Goal: Task Accomplishment & Management: Use online tool/utility

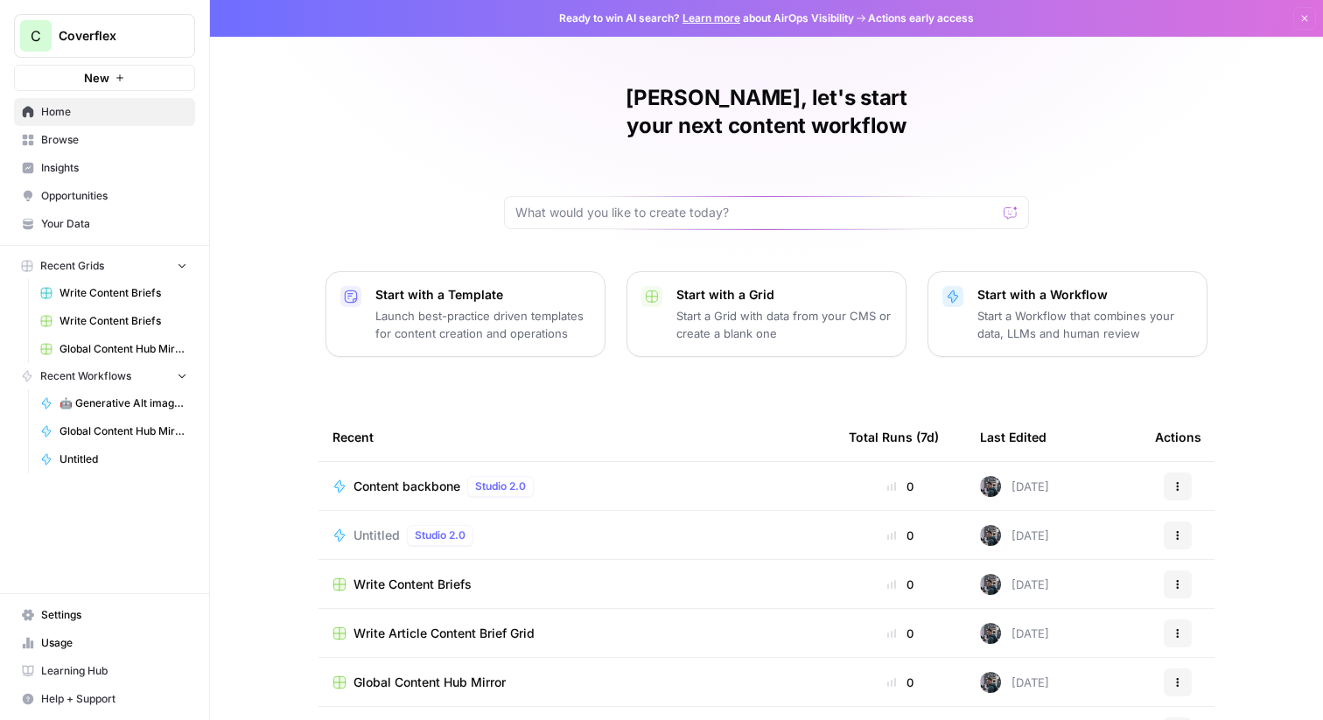
click at [553, 576] on div "Write Content Briefs" at bounding box center [576, 584] width 488 height 17
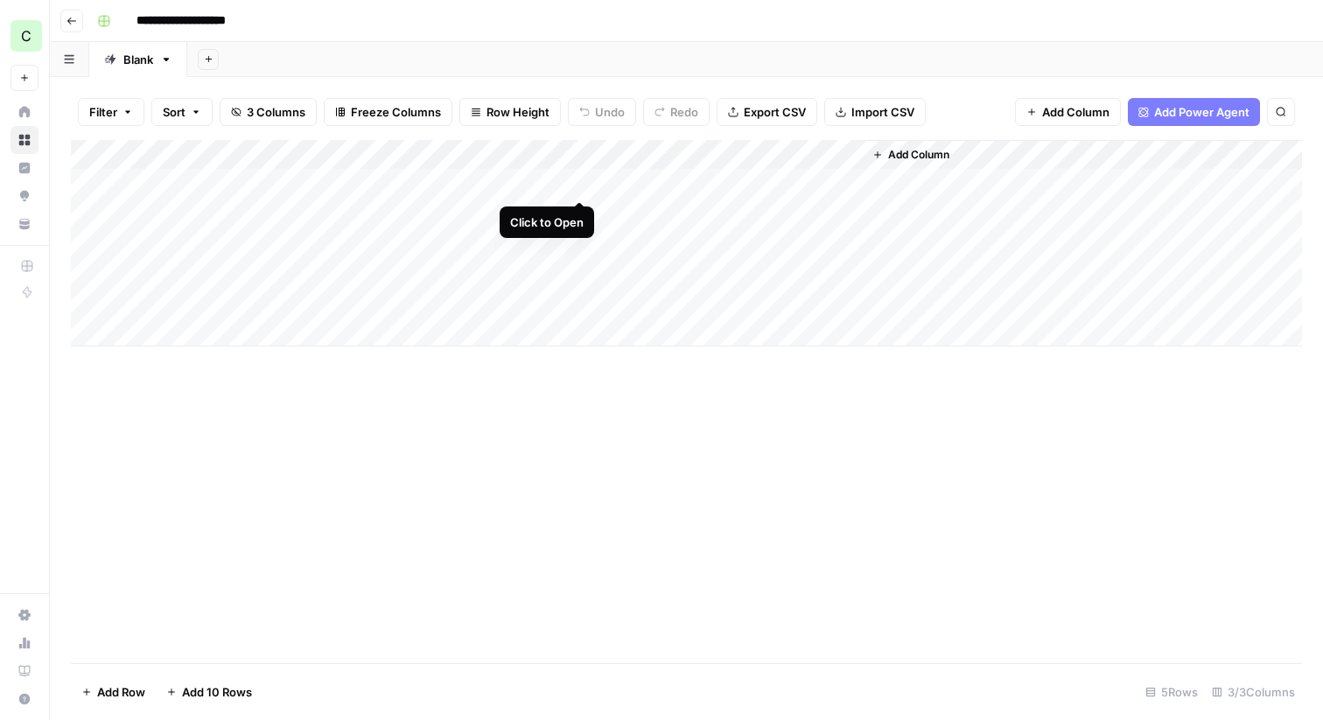
click at [578, 184] on div "Add Column" at bounding box center [686, 243] width 1231 height 206
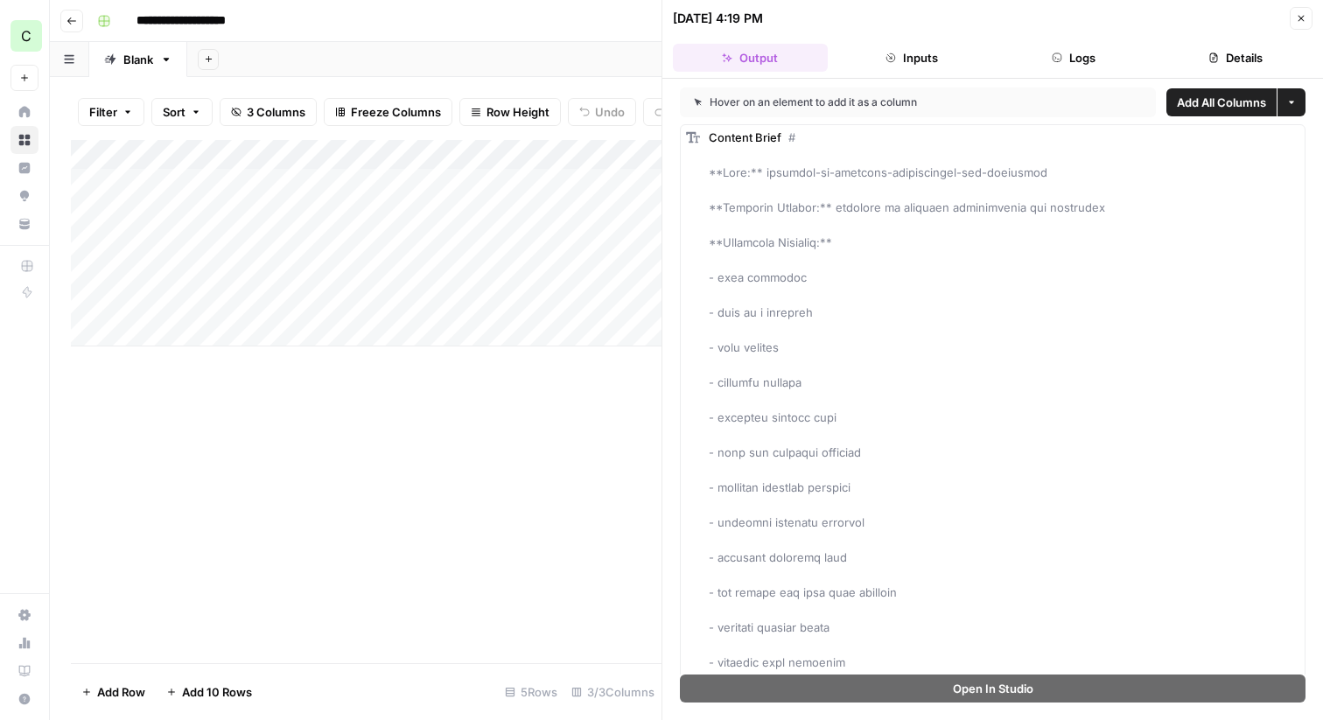
click at [898, 62] on button "Inputs" at bounding box center [912, 58] width 155 height 28
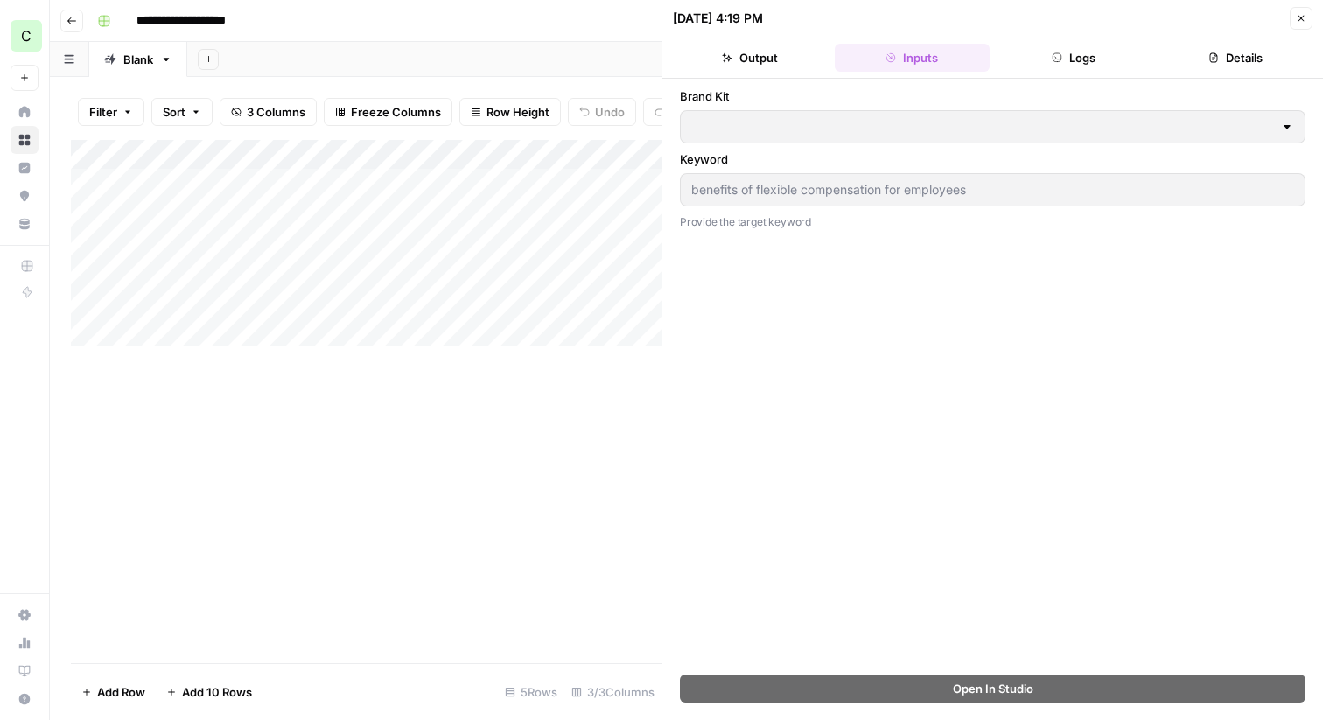
type input "Coverflex PT"
click at [1009, 73] on header "[DATE] 4:19 PM Close Output Inputs Logs Details" at bounding box center [992, 39] width 660 height 79
click at [1055, 53] on icon "button" at bounding box center [1056, 57] width 9 height 9
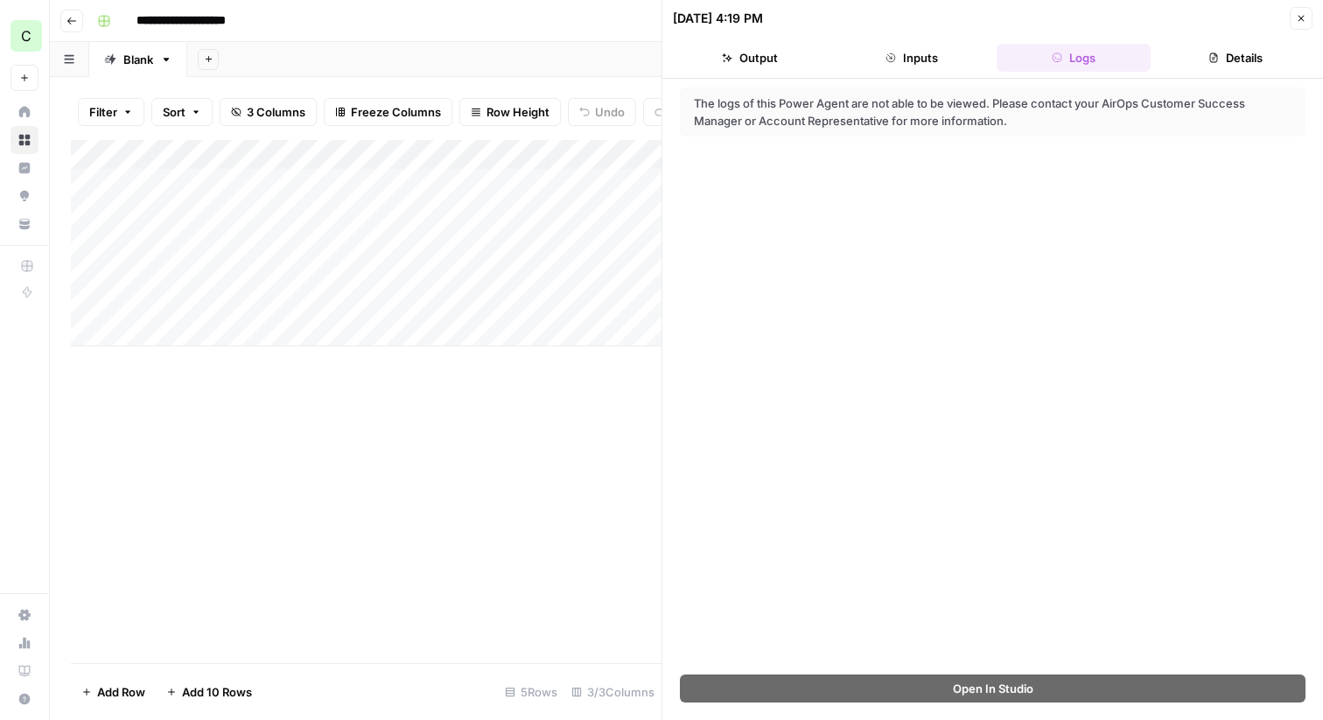
click at [1232, 45] on button "Details" at bounding box center [1234, 58] width 155 height 28
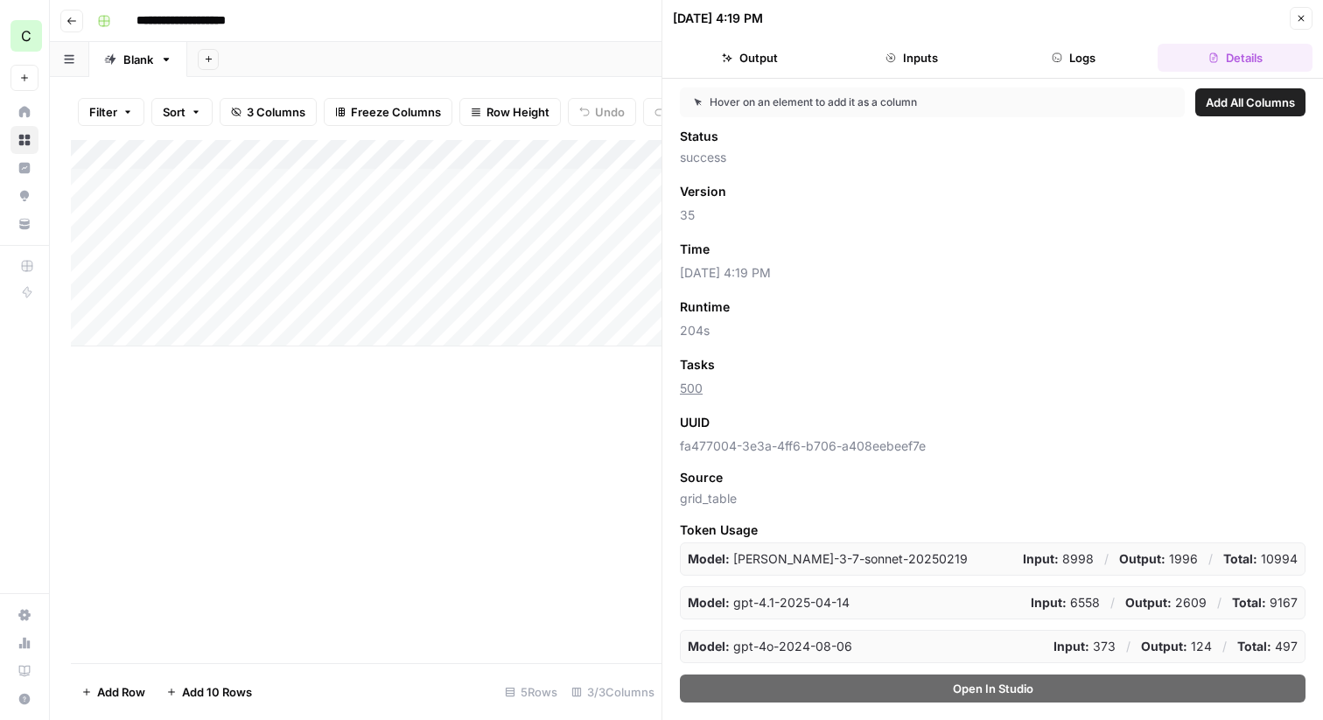
click at [761, 65] on button "Output" at bounding box center [750, 58] width 155 height 28
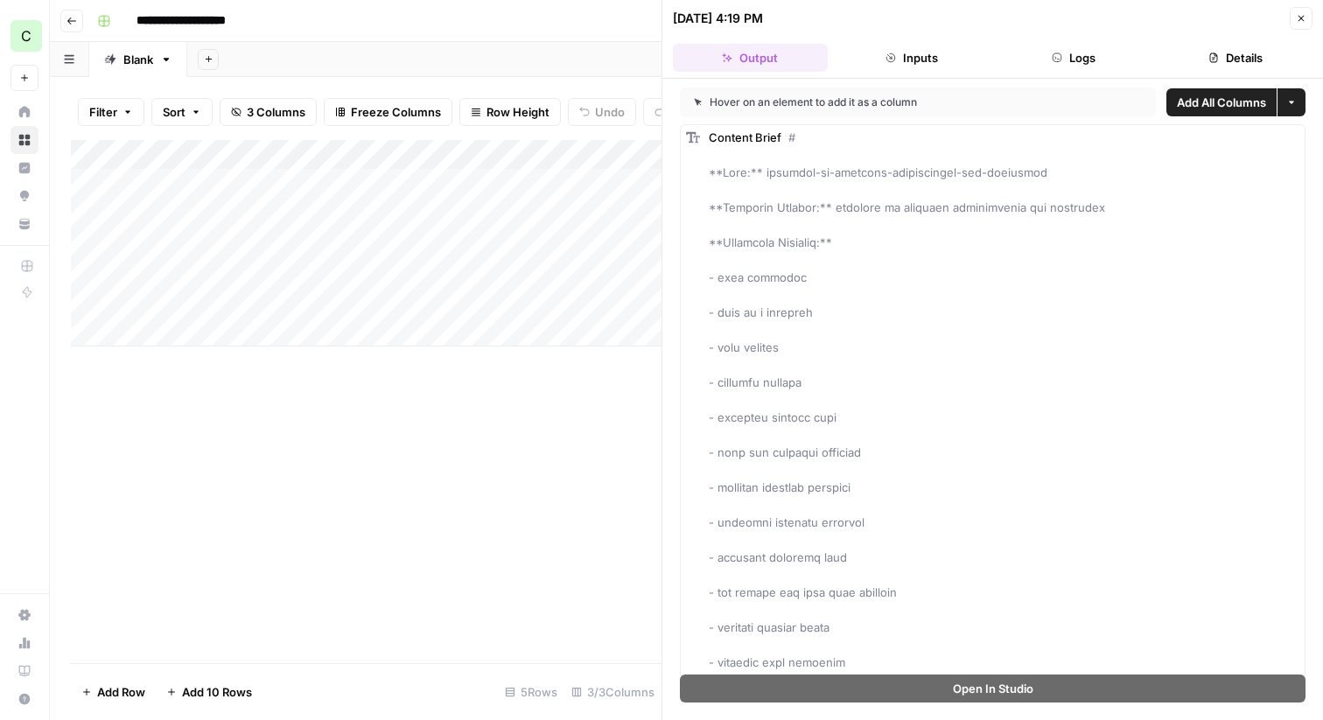
click at [866, 66] on button "Inputs" at bounding box center [912, 58] width 155 height 28
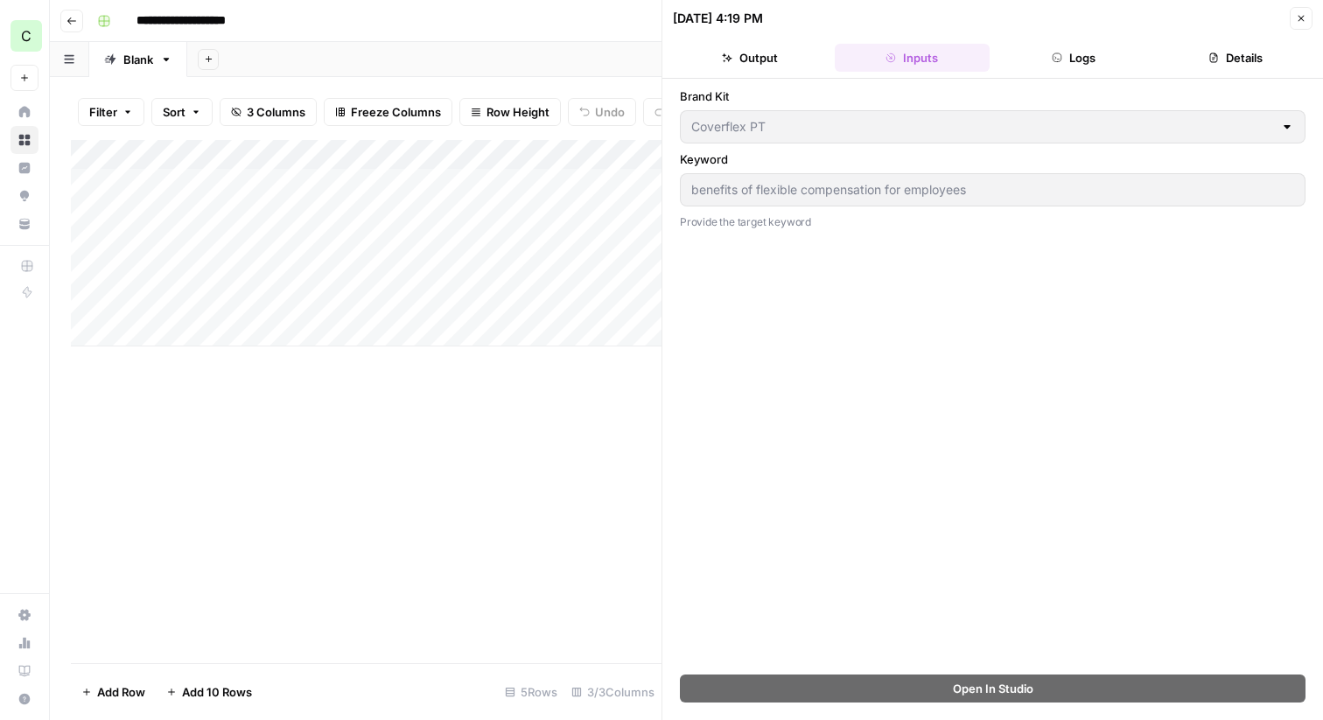
click at [440, 331] on div "Add Column" at bounding box center [366, 243] width 590 height 206
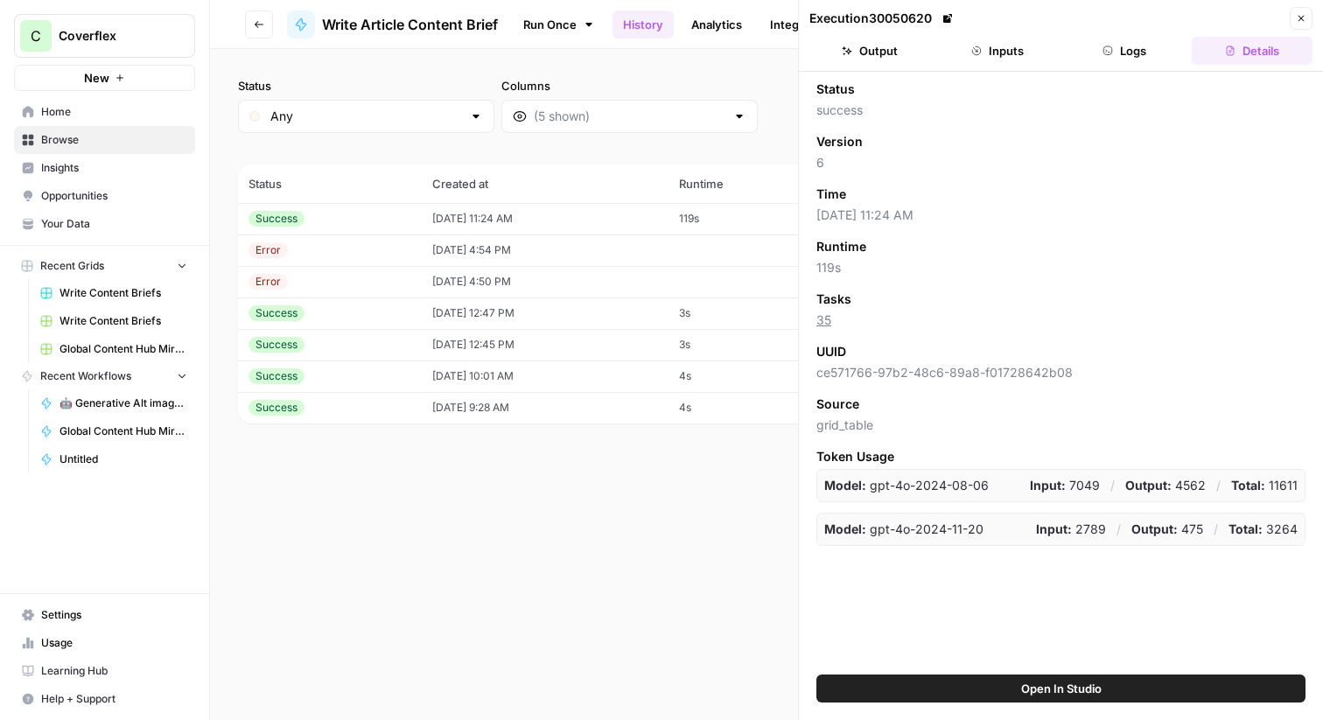
click at [995, 57] on button "Inputs" at bounding box center [997, 51] width 121 height 28
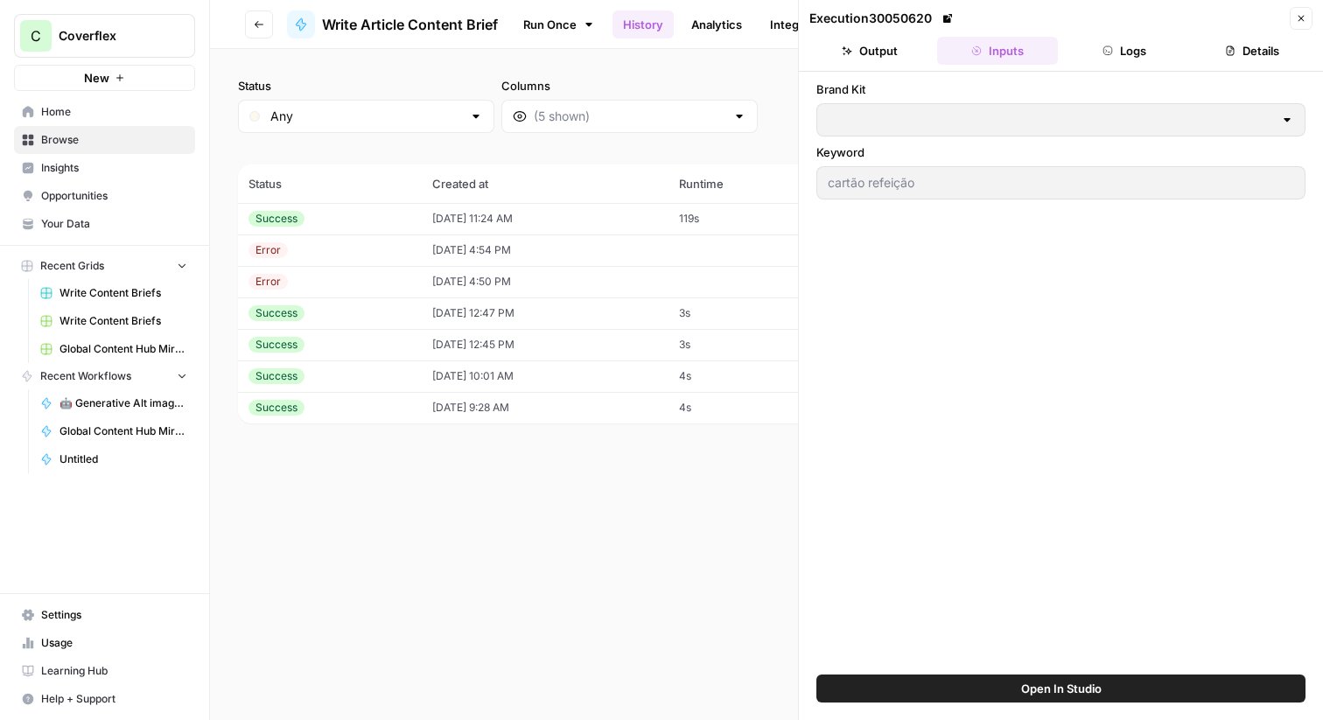
type input "Coverflex PT"
click at [1109, 50] on icon "button" at bounding box center [1107, 50] width 10 height 10
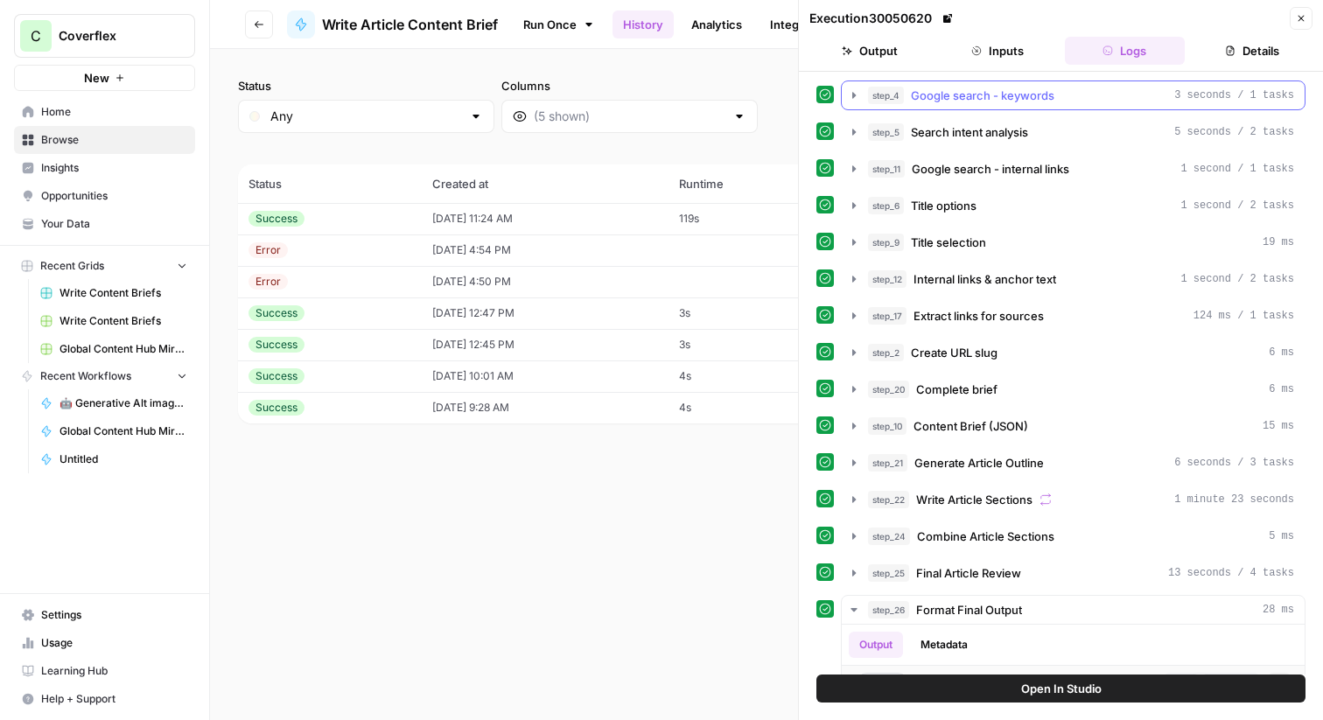
click at [851, 94] on icon "button" at bounding box center [854, 95] width 14 height 14
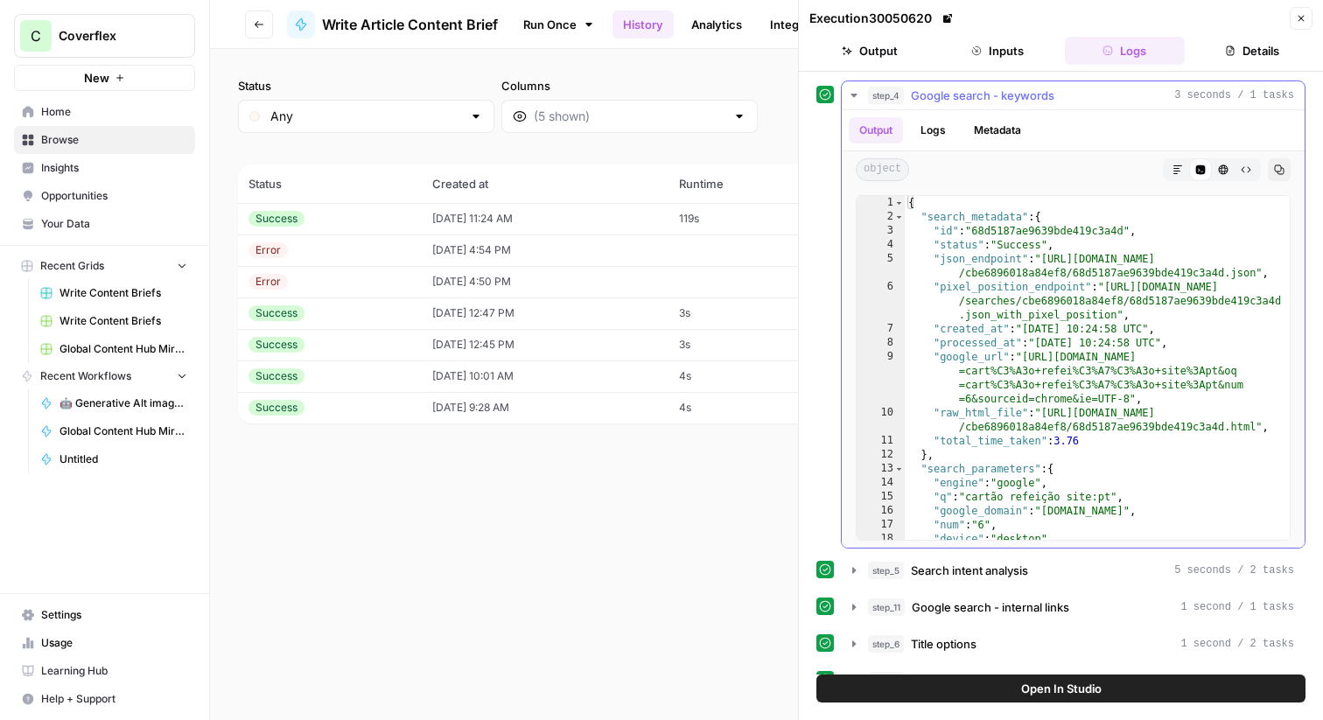
click at [851, 94] on icon "button" at bounding box center [853, 95] width 6 height 3
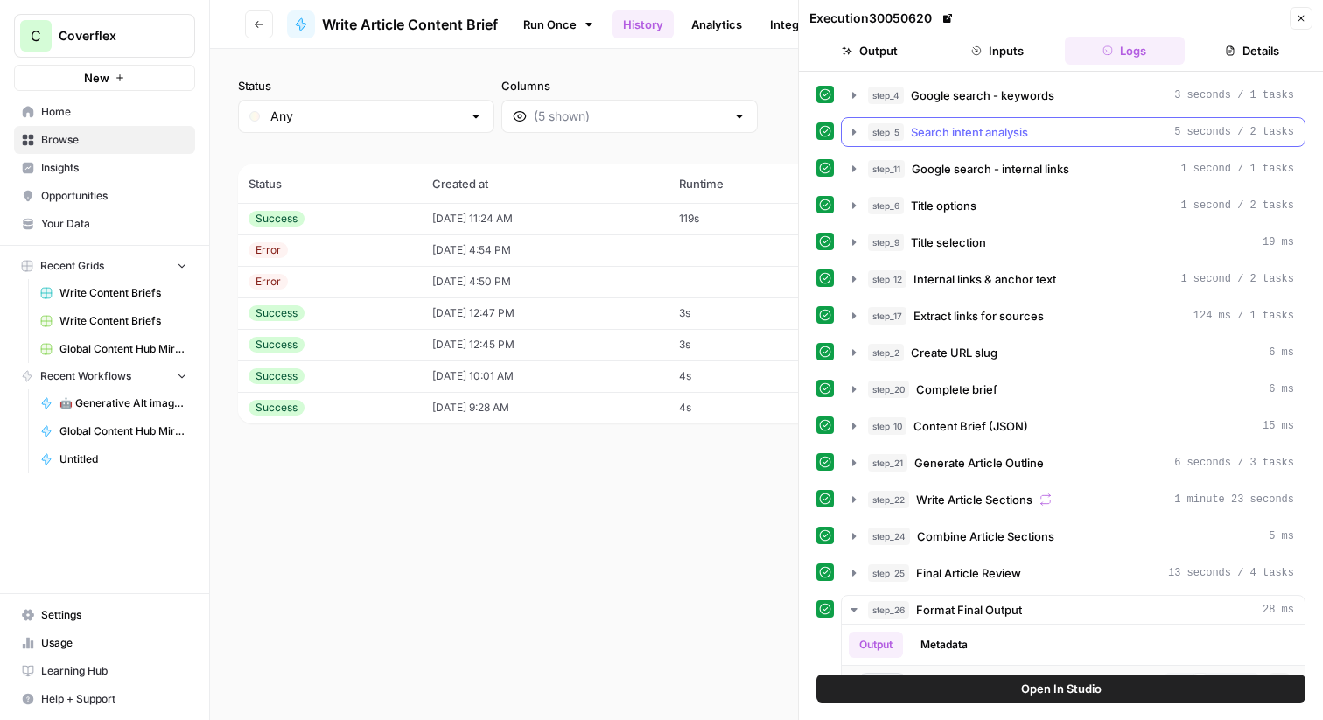
click at [858, 124] on button "step_5 Search intent analysis 5 seconds / 2 tasks" at bounding box center [1073, 132] width 463 height 28
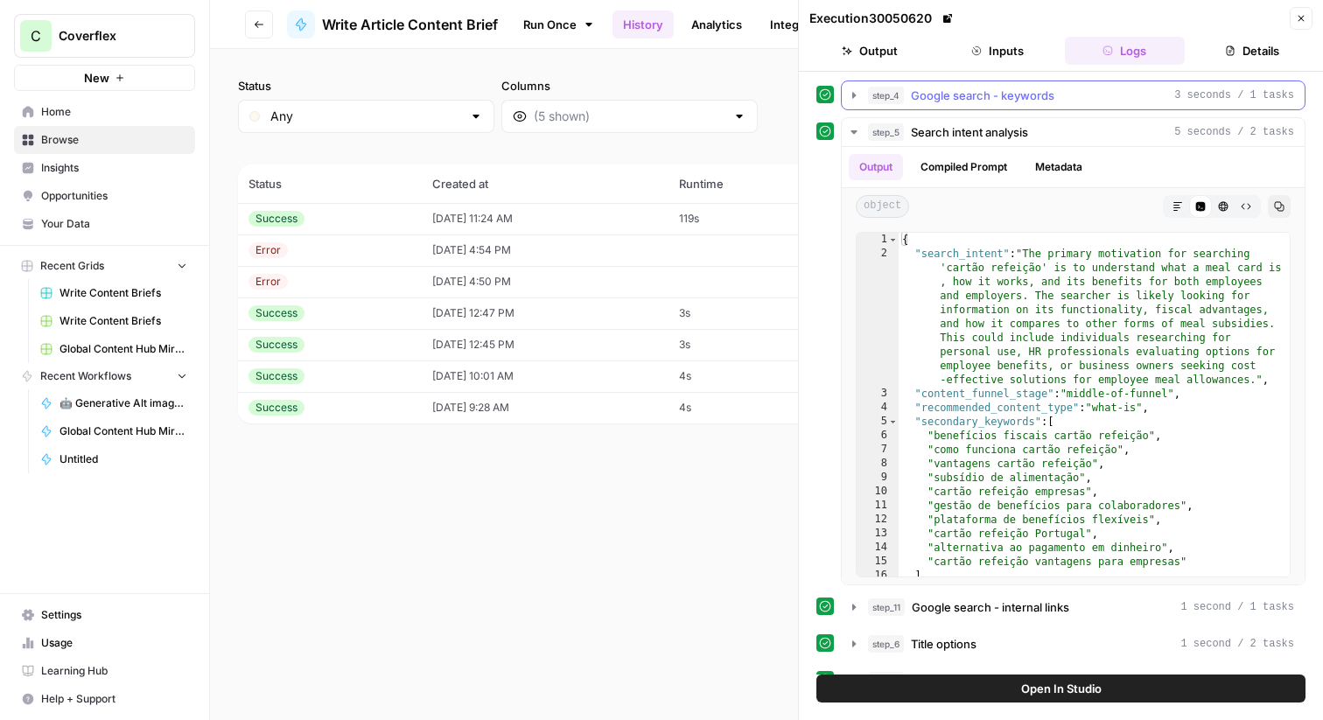
click at [848, 99] on icon "button" at bounding box center [854, 95] width 14 height 14
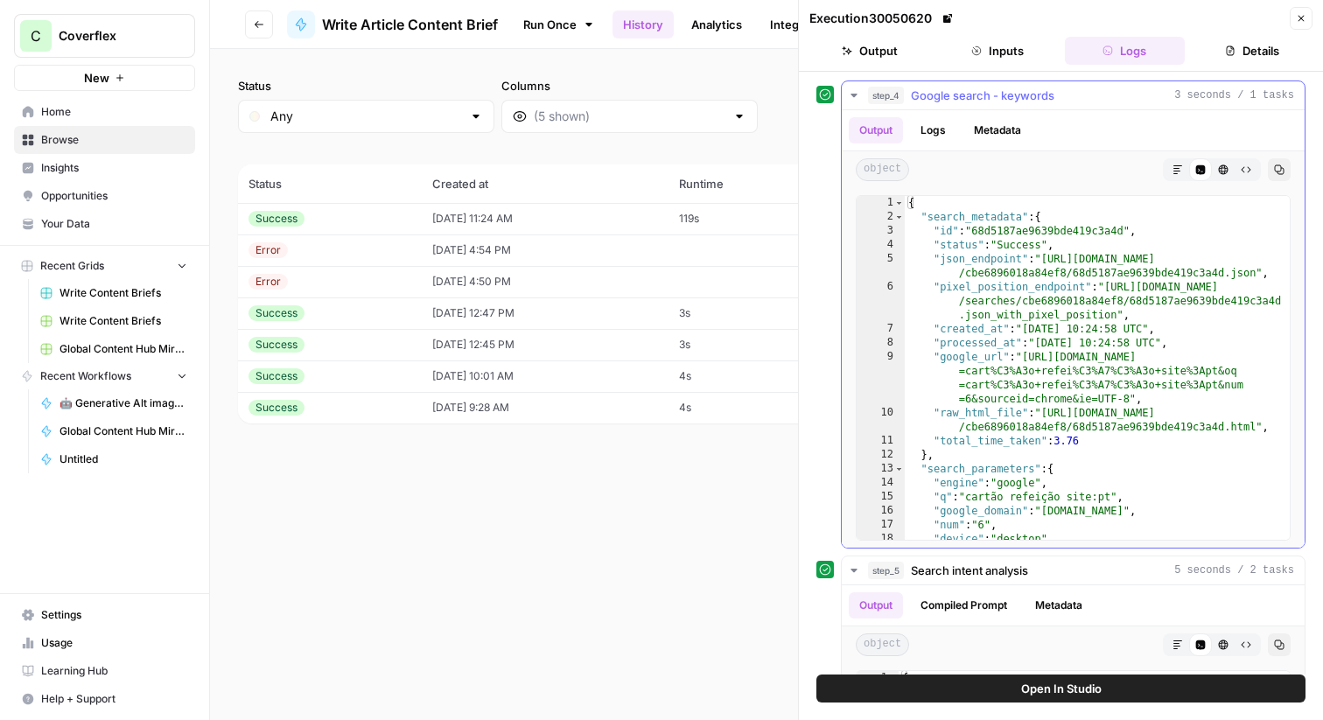
click at [849, 99] on icon "button" at bounding box center [854, 95] width 14 height 14
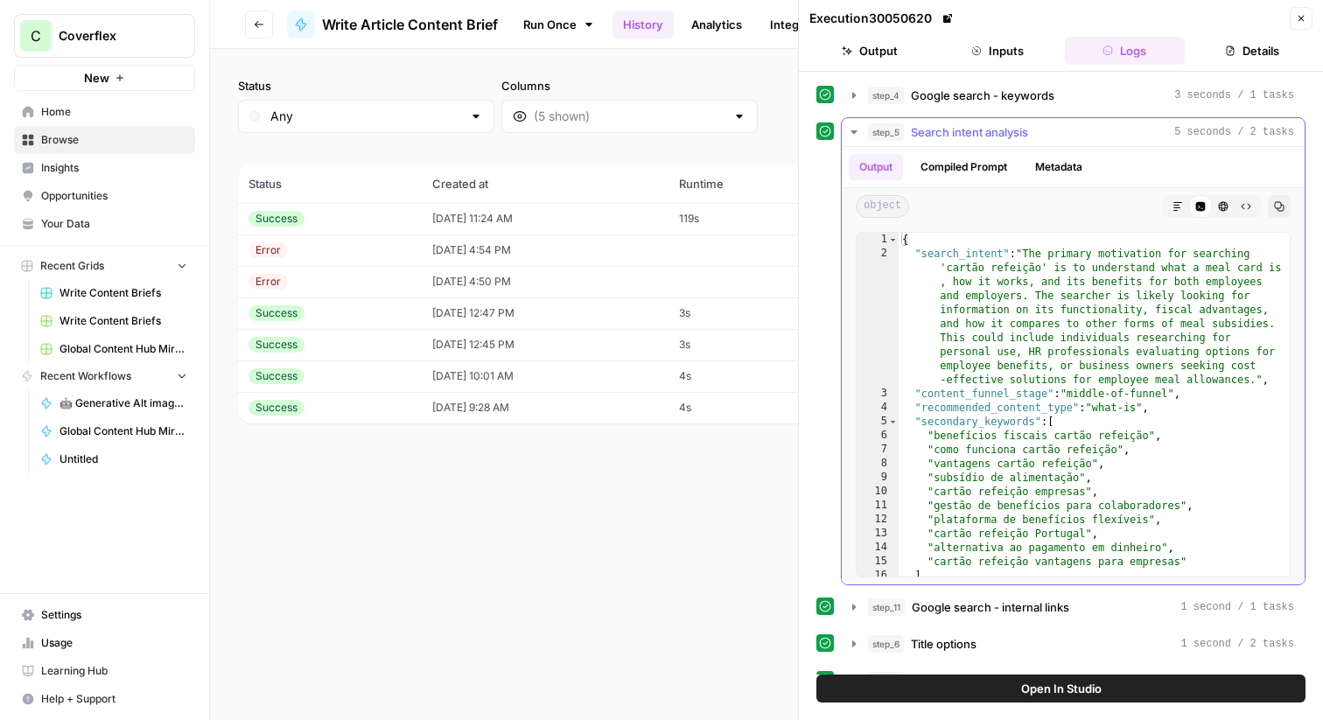
click at [962, 161] on button "Compiled Prompt" at bounding box center [964, 167] width 108 height 26
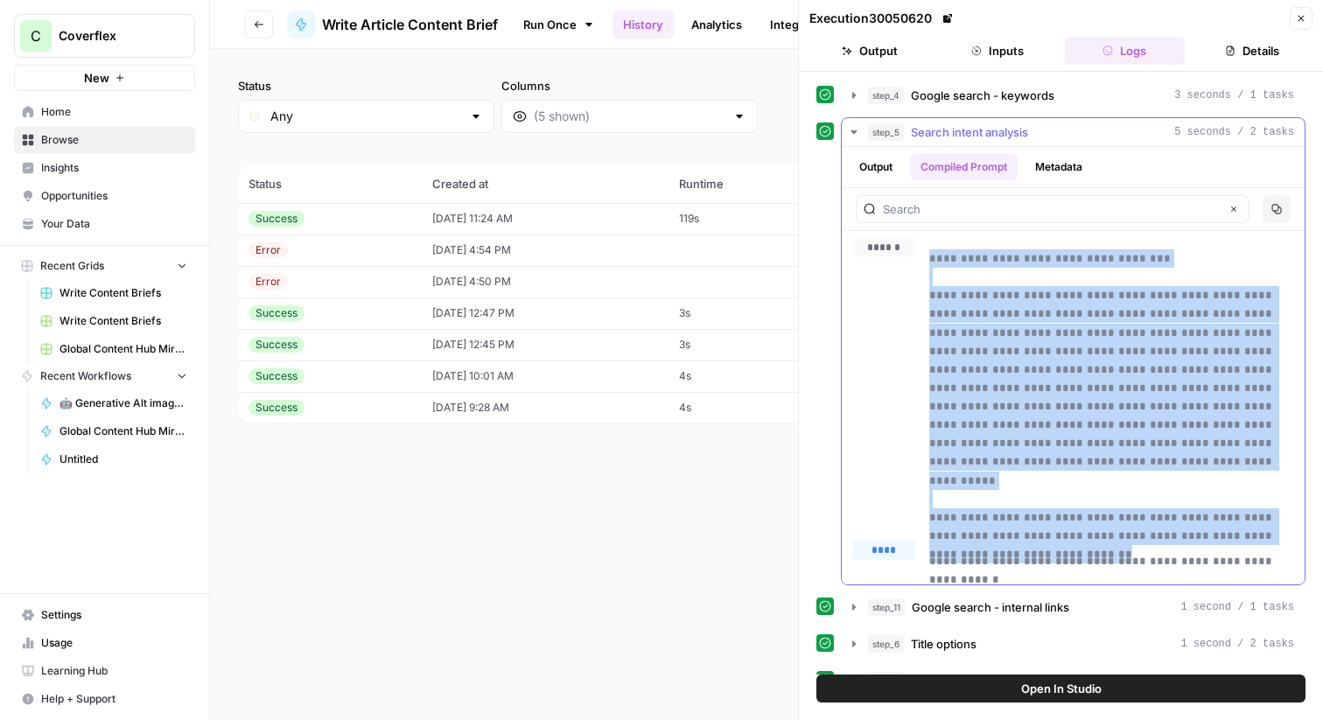
drag, startPoint x: 1029, startPoint y: 486, endPoint x: 926, endPoint y: 256, distance: 251.8
click at [926, 256] on div "**********" at bounding box center [1073, 382] width 442 height 289
copy p "**********"
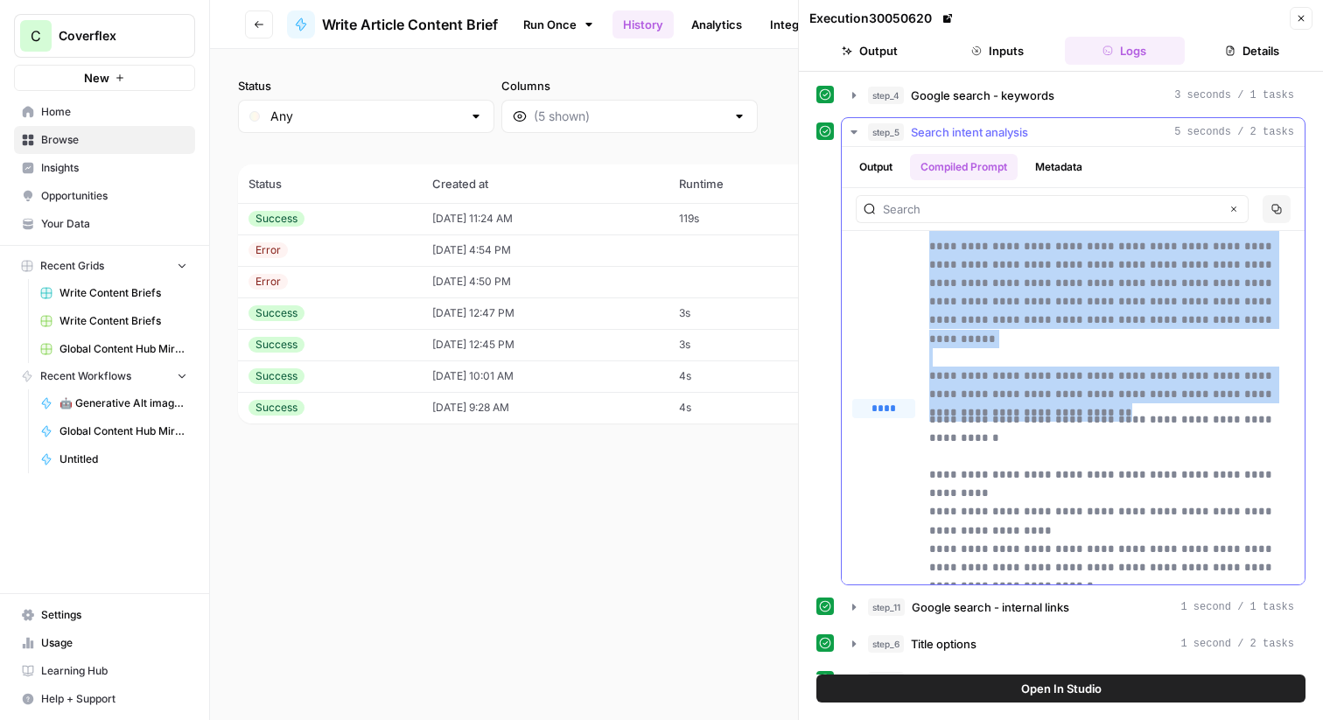
scroll to position [204, 0]
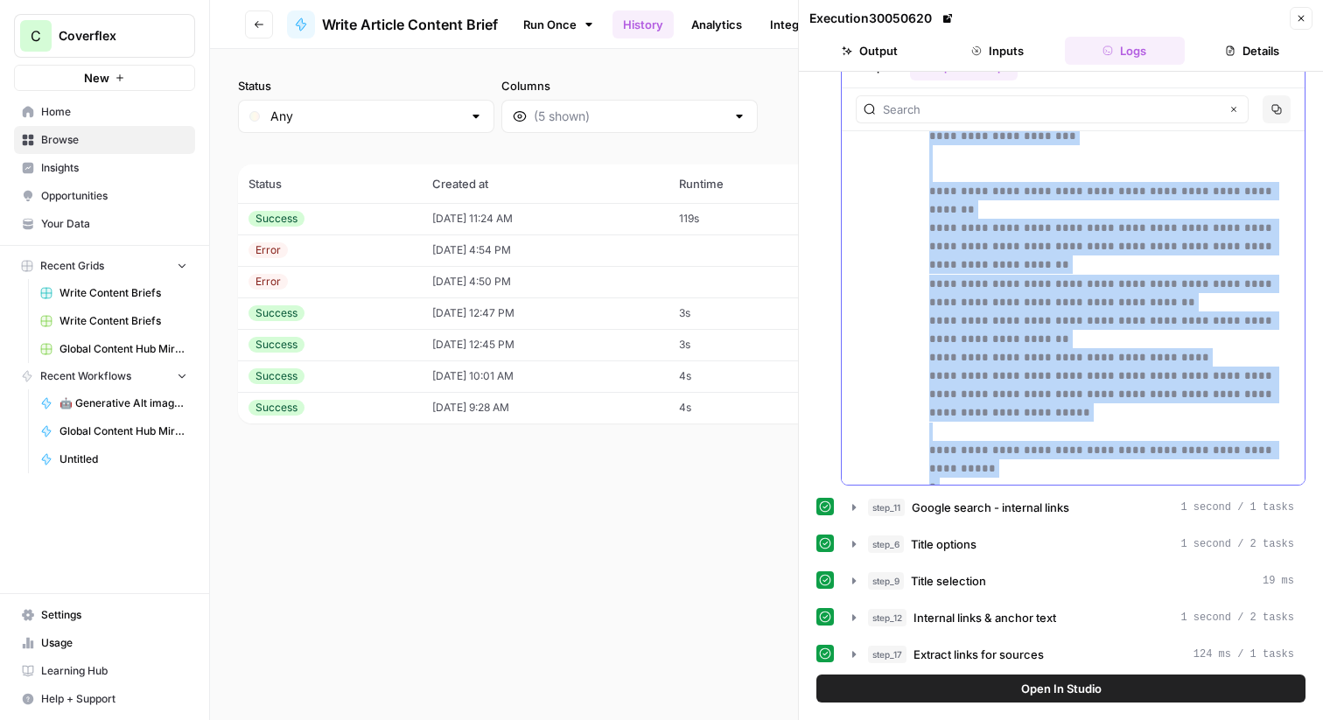
scroll to position [158, 0]
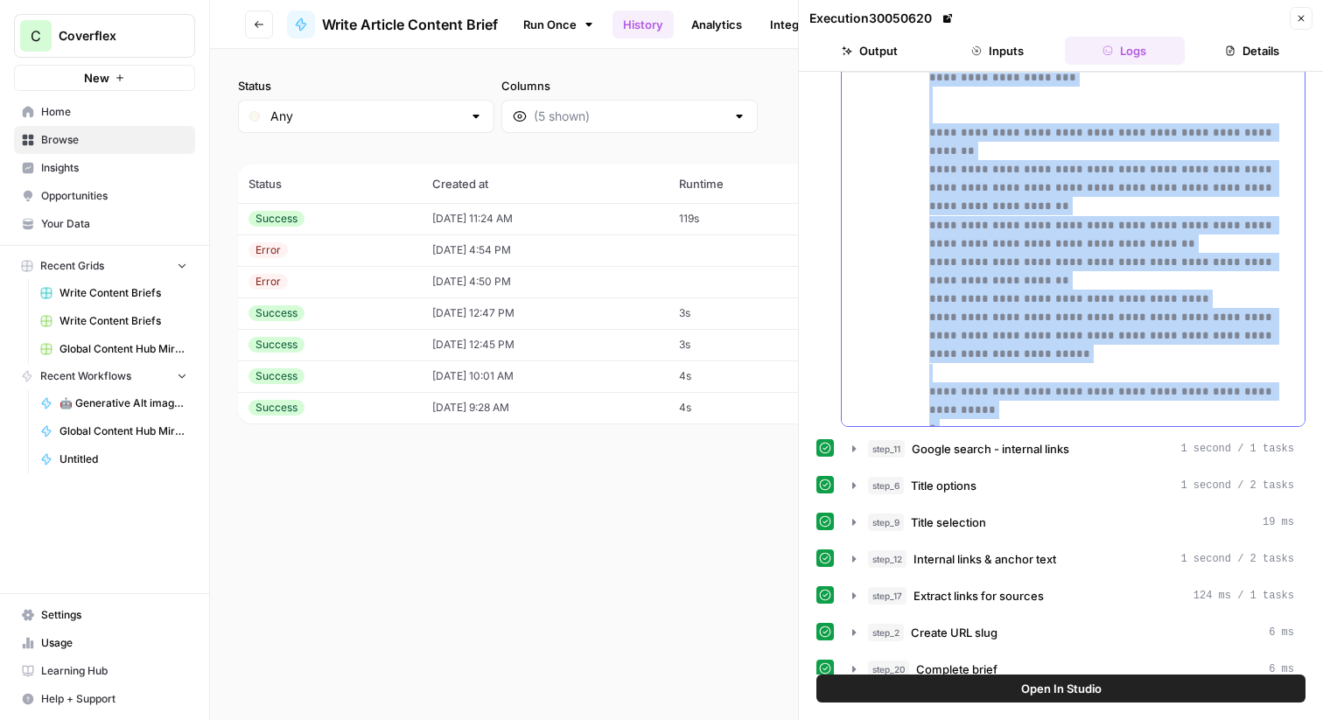
drag, startPoint x: 927, startPoint y: 358, endPoint x: 1166, endPoint y: 409, distance: 244.1
copy p "**********"
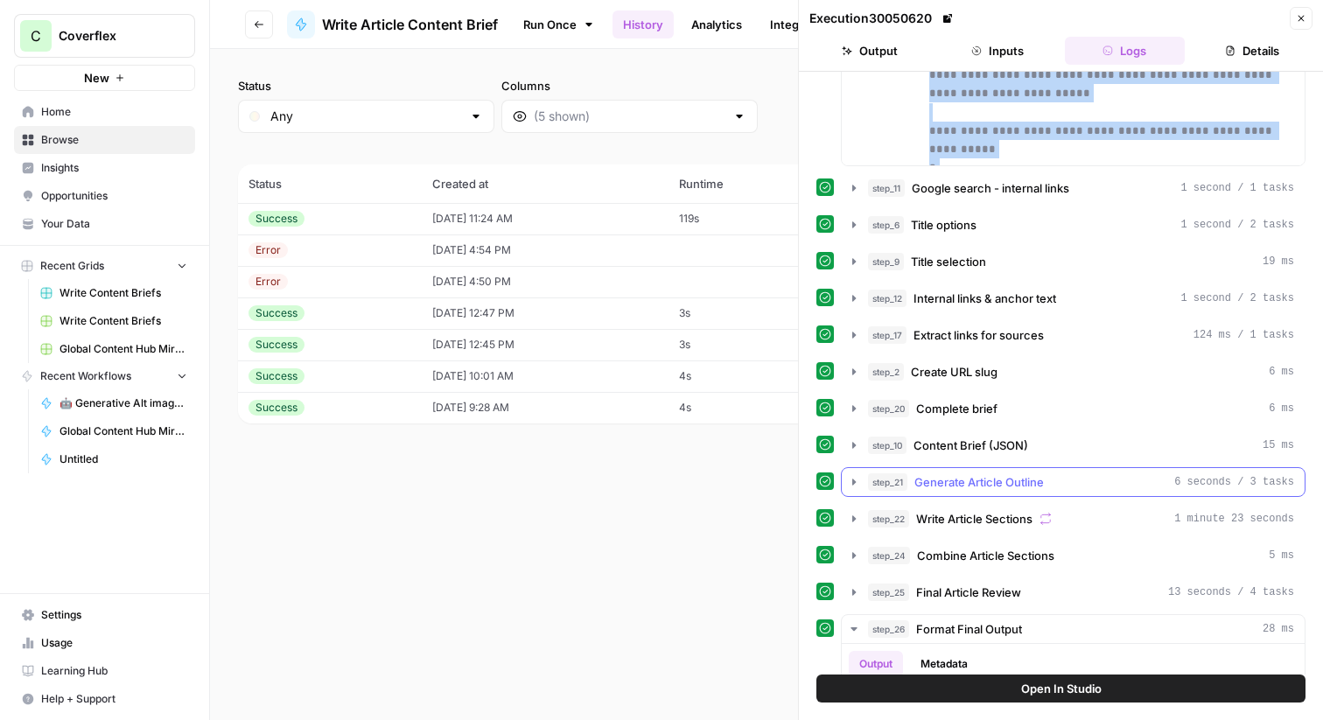
scroll to position [437, 0]
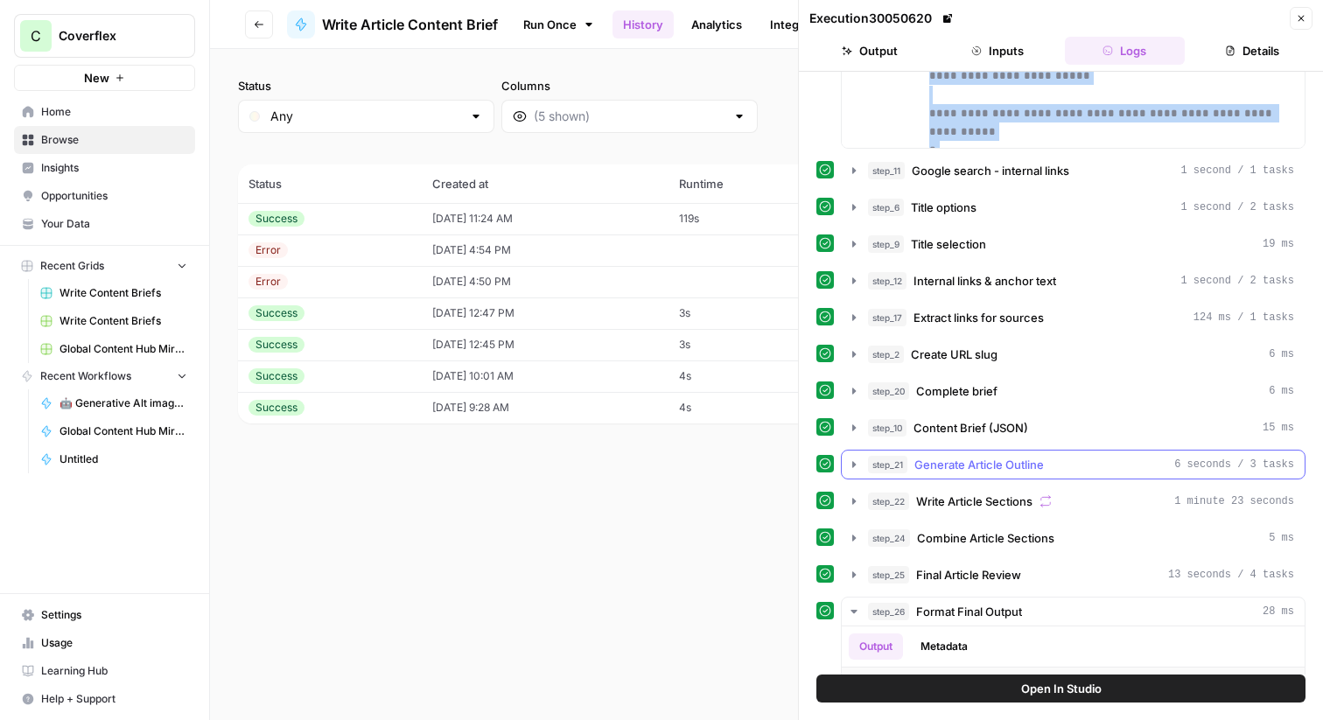
click at [846, 456] on button "step_21 Generate Article Outline 6 seconds / 3 tasks" at bounding box center [1073, 465] width 463 height 28
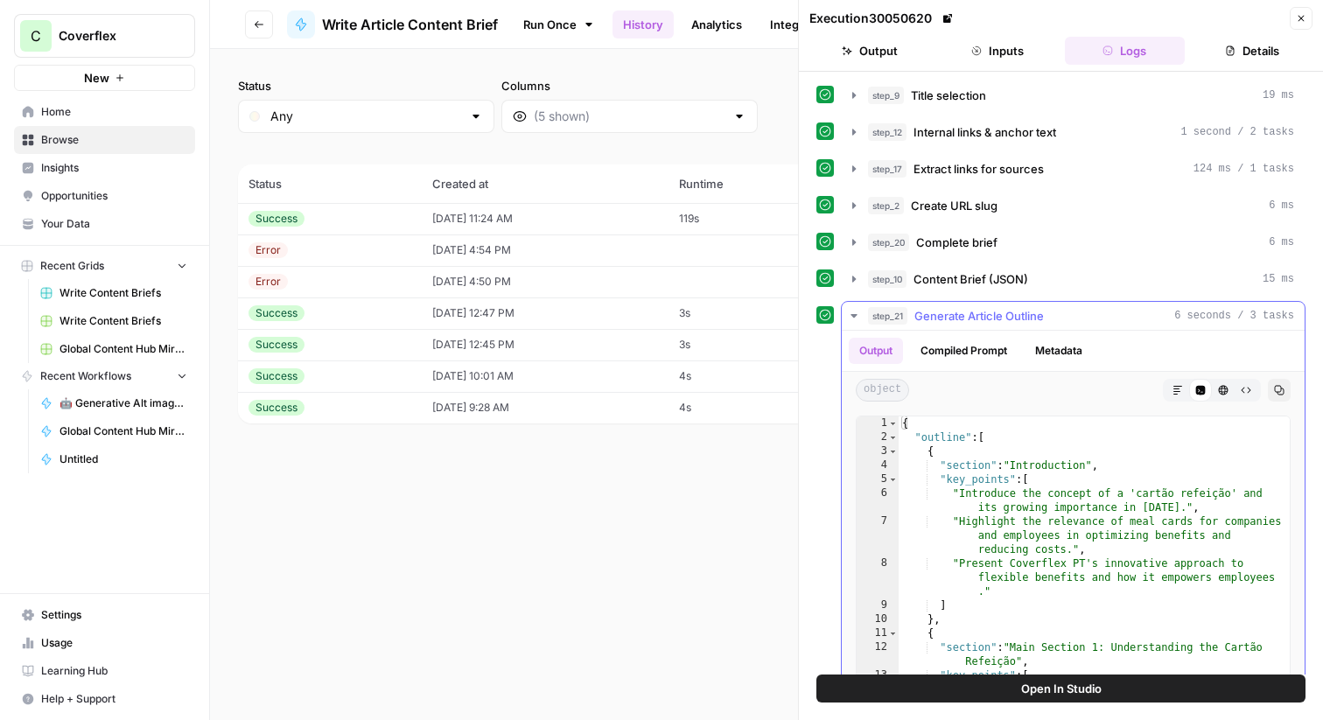
scroll to position [689, 0]
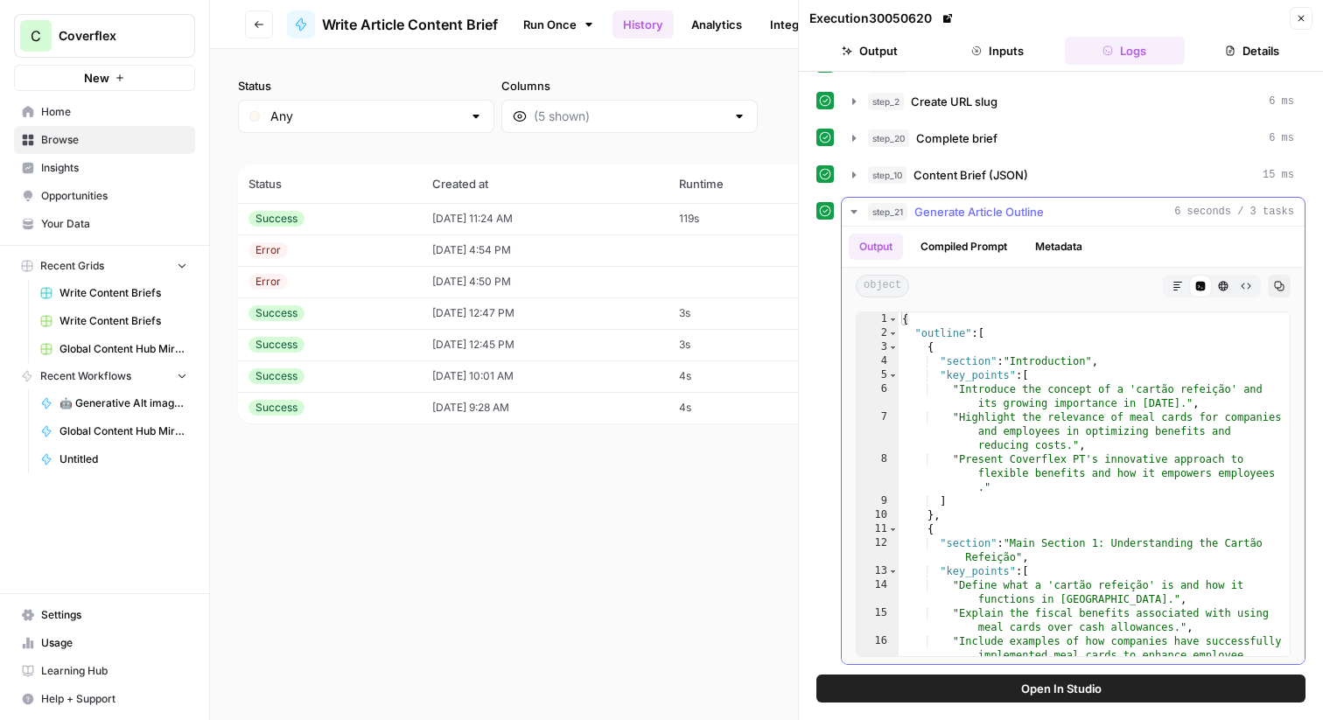
click at [977, 243] on button "Compiled Prompt" at bounding box center [964, 247] width 108 height 26
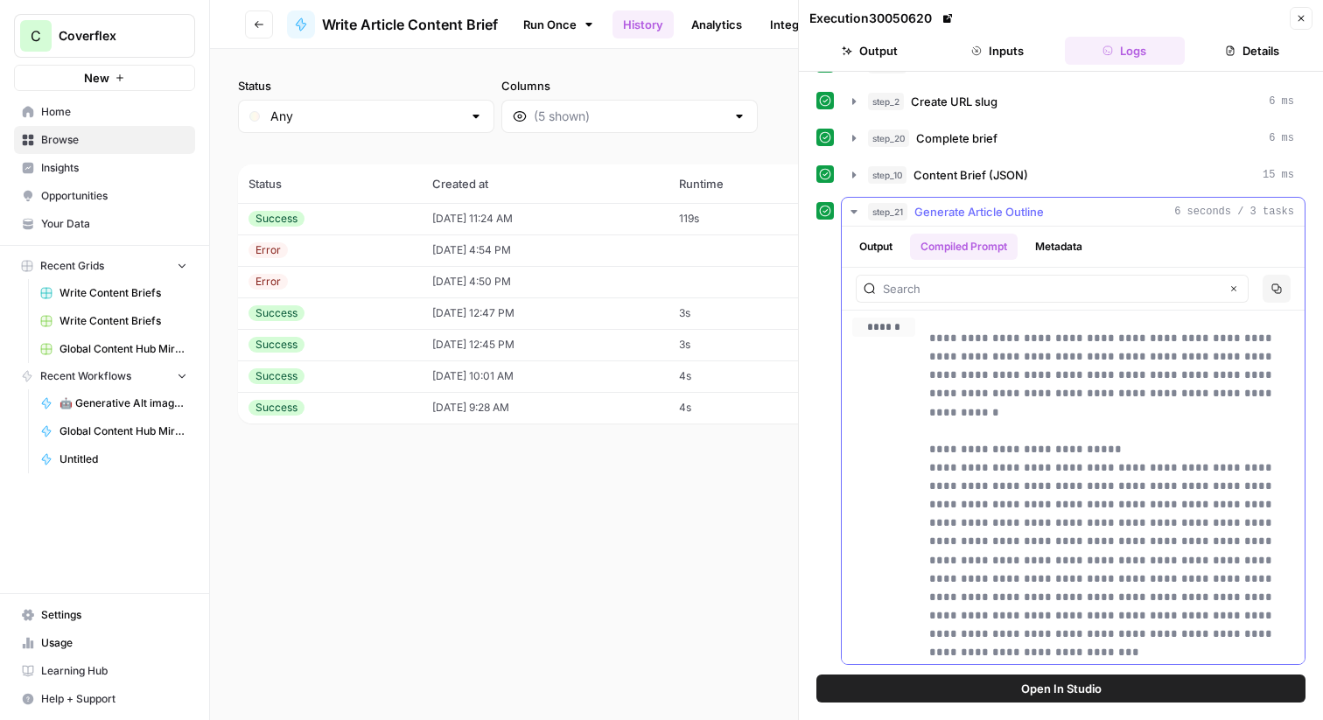
click at [880, 255] on button "Output" at bounding box center [876, 247] width 54 height 26
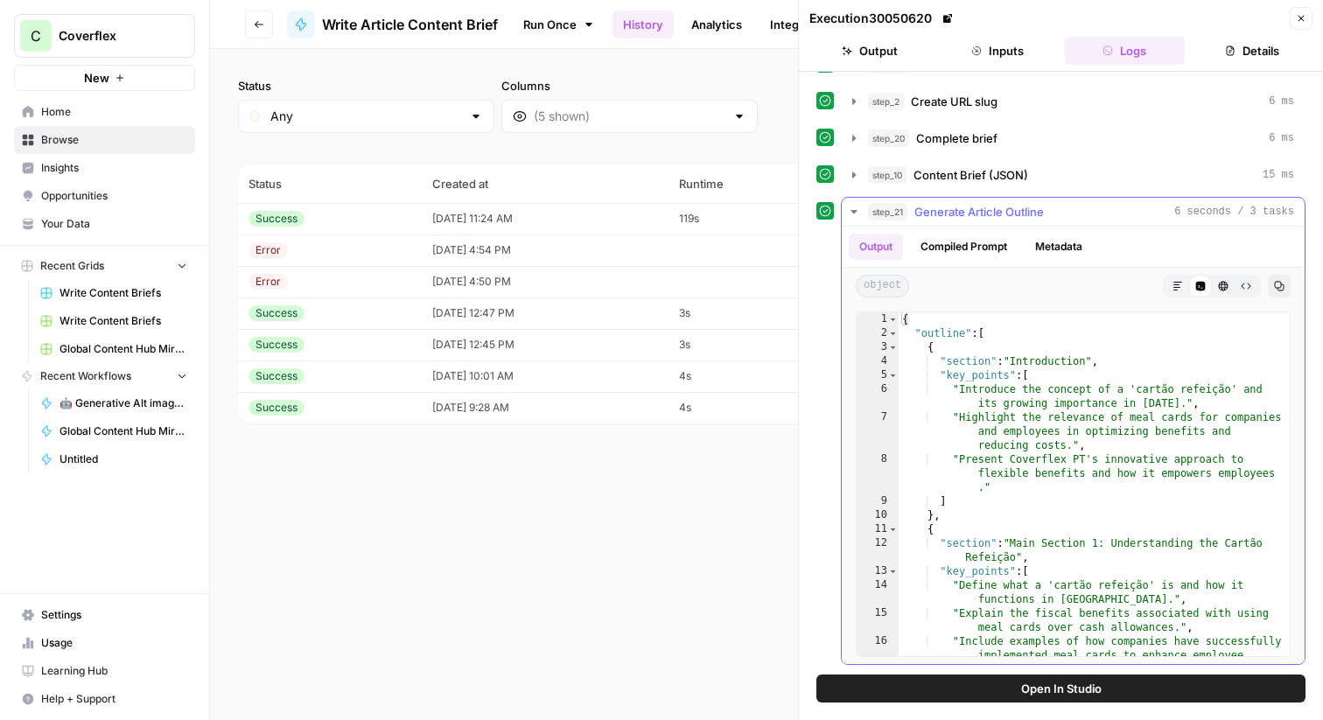
click at [1000, 234] on button "Compiled Prompt" at bounding box center [964, 247] width 108 height 26
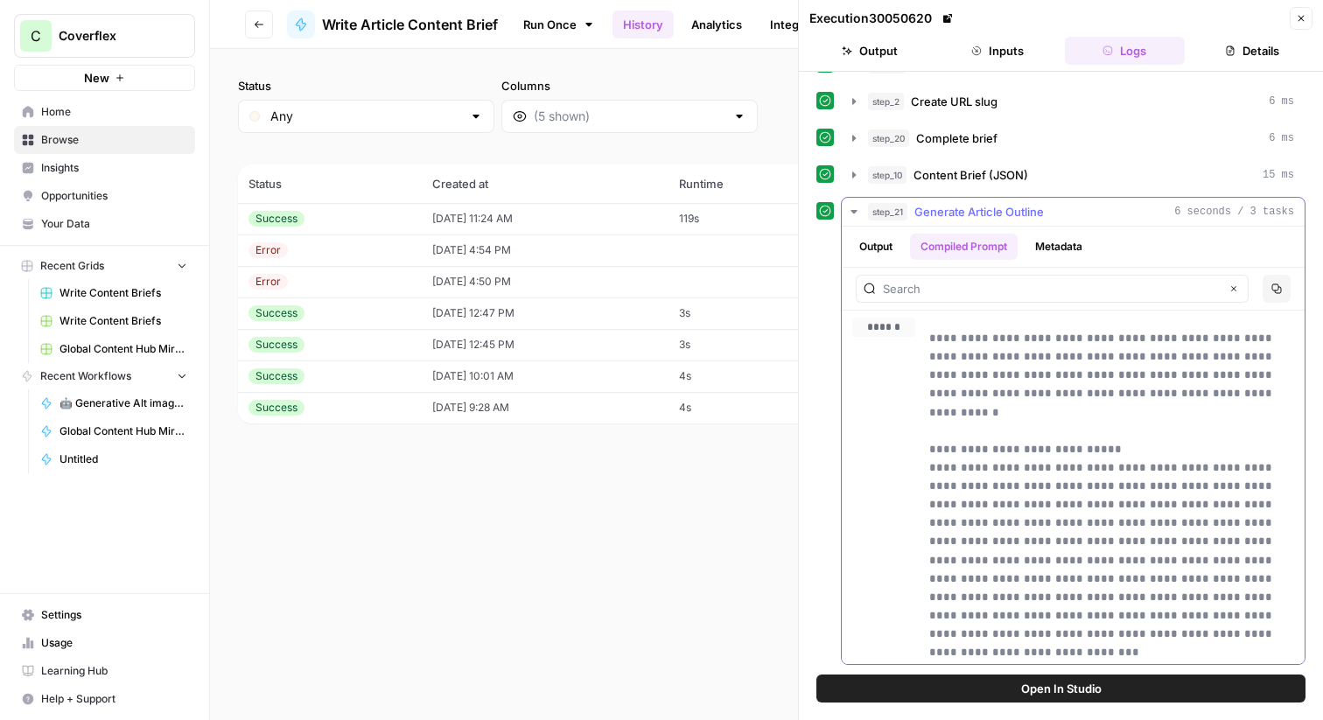
click at [886, 246] on button "Output" at bounding box center [876, 247] width 54 height 26
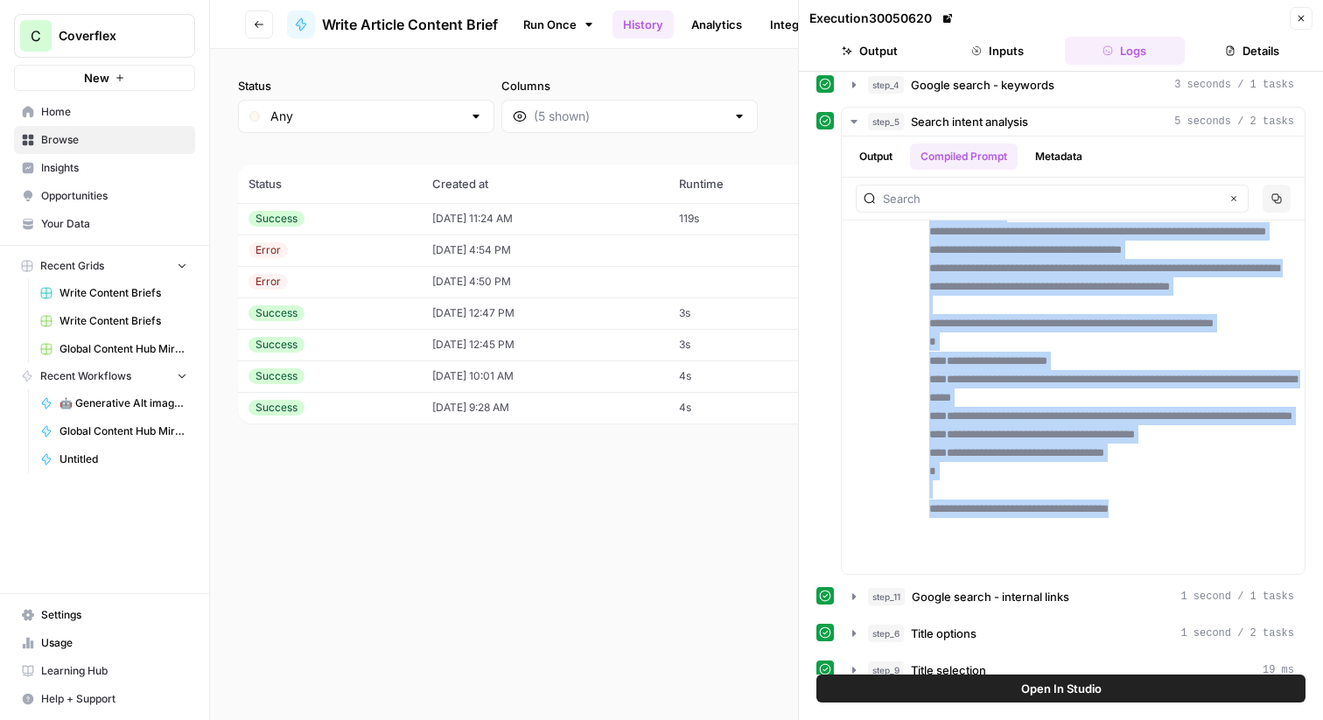
scroll to position [0, 0]
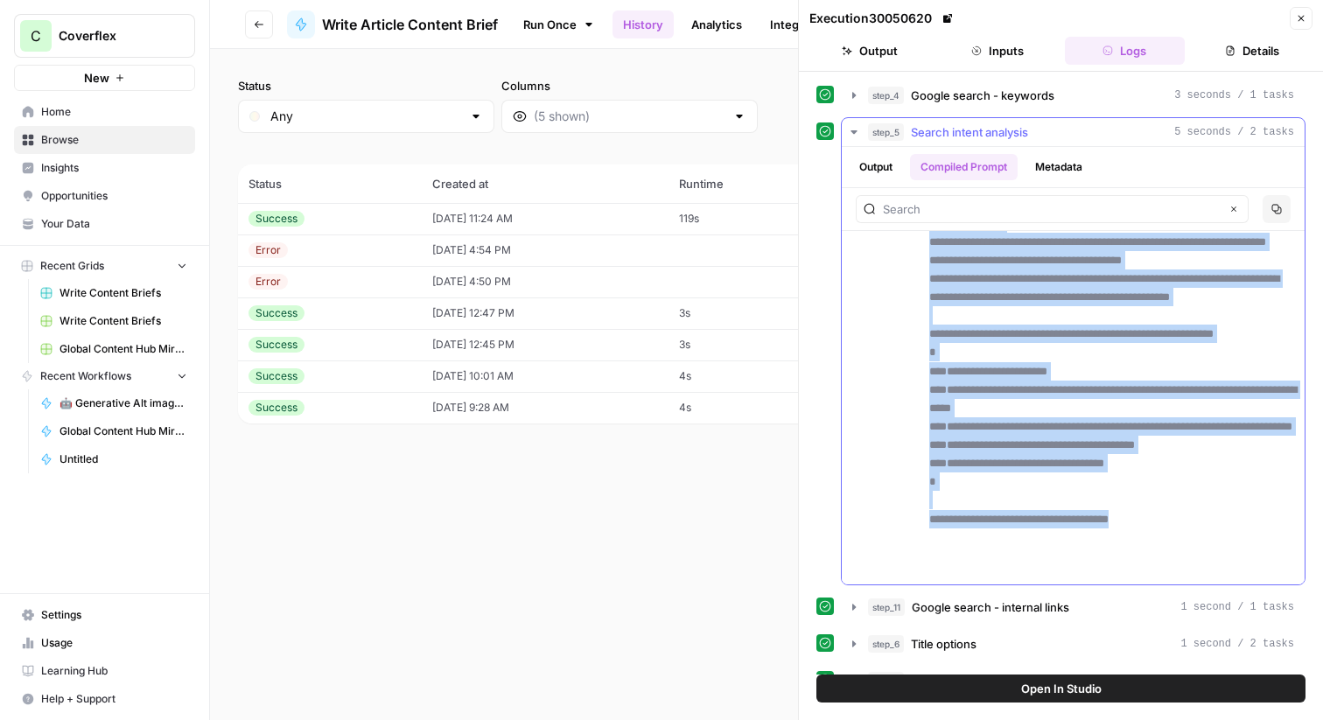
click at [891, 157] on button "Output" at bounding box center [876, 167] width 54 height 26
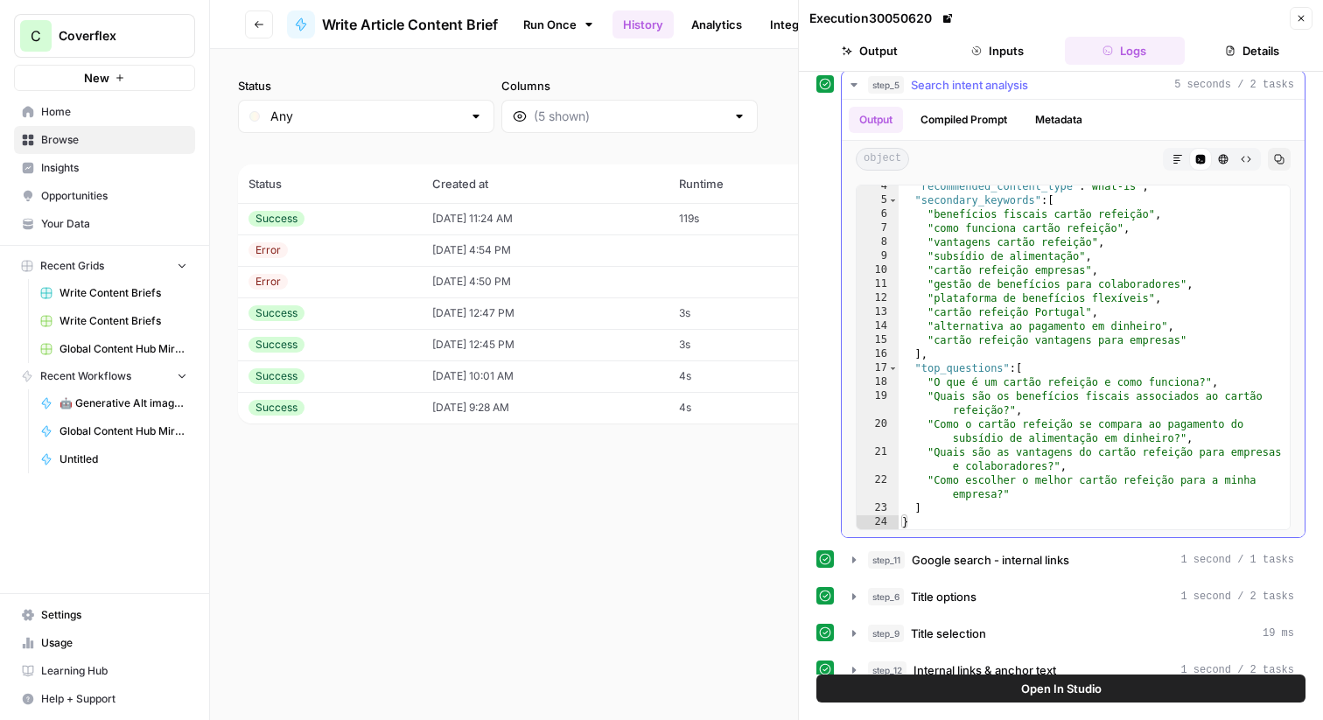
scroll to position [72, 0]
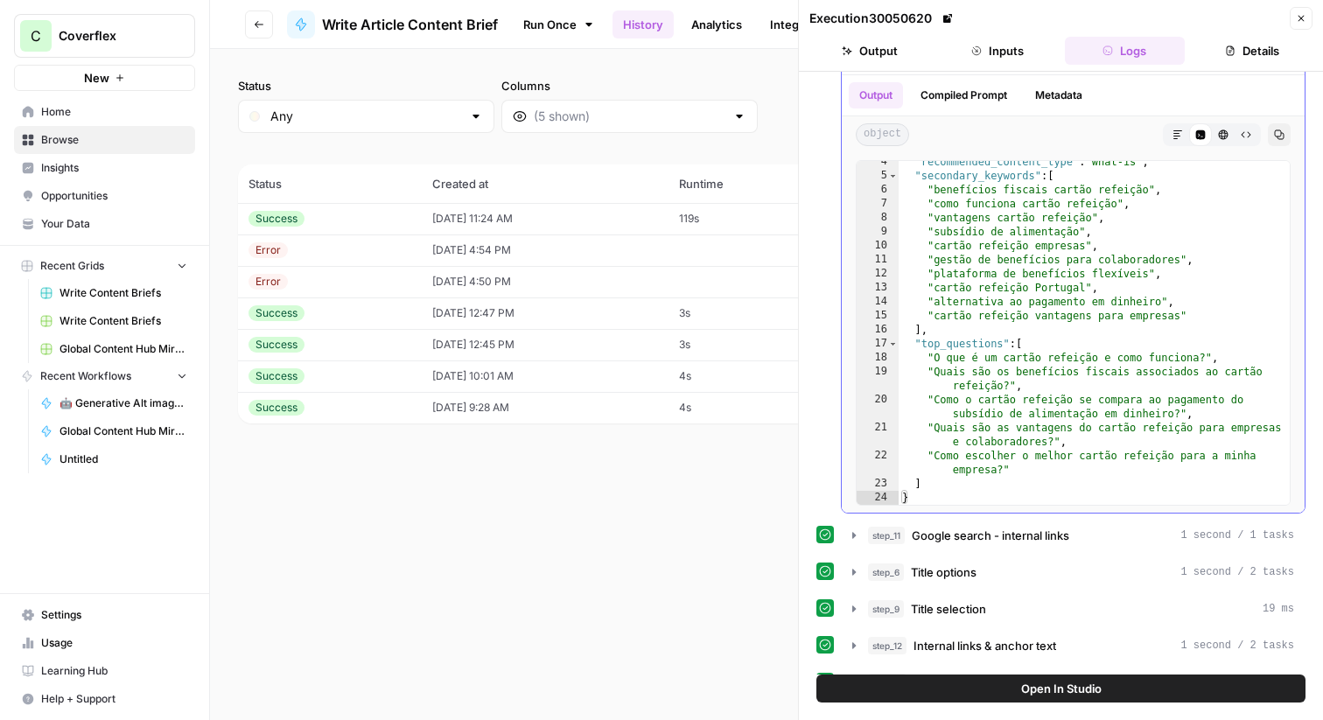
click at [954, 507] on div "4 5 6 7 8 9 10 11 12 13 14 15 16 17 18 19 20 21 22 23 24 "recommended_content_t…" at bounding box center [1073, 333] width 463 height 360
type textarea "*"
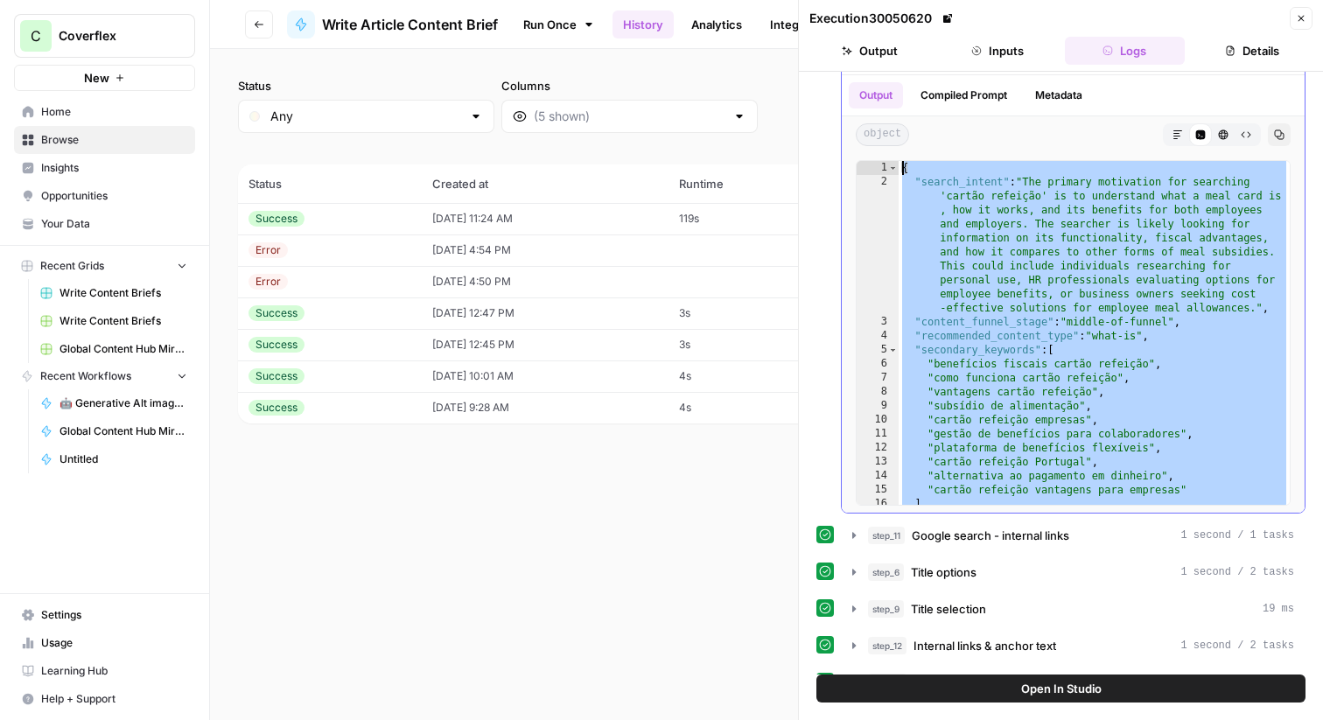
scroll to position [0, 0]
drag, startPoint x: 941, startPoint y: 499, endPoint x: 875, endPoint y: 165, distance: 340.7
click at [875, 165] on div "* 1 2 3 4 5 6 7 8 9 10 11 12 13 14 15 16 17 { "search_intent" : "The primary mo…" at bounding box center [1073, 333] width 435 height 346
